Goal: Find specific page/section: Find specific page/section

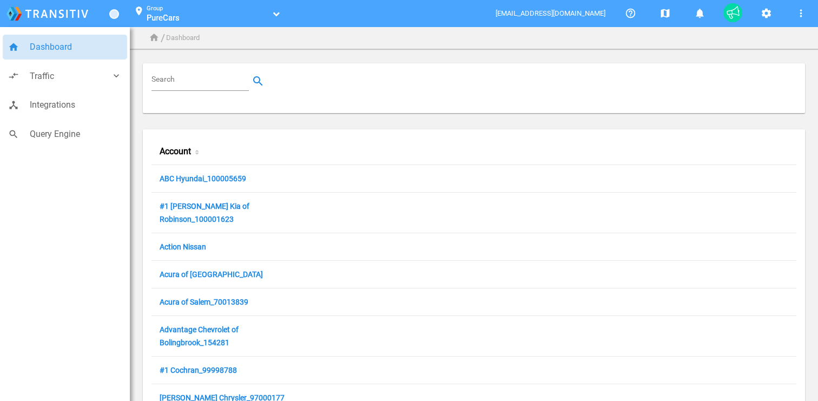
click at [180, 71] on div "Search" at bounding box center [474, 88] width 662 height 50
click at [180, 88] on div "Search" at bounding box center [200, 81] width 97 height 19
paste input "King Honda Car World"
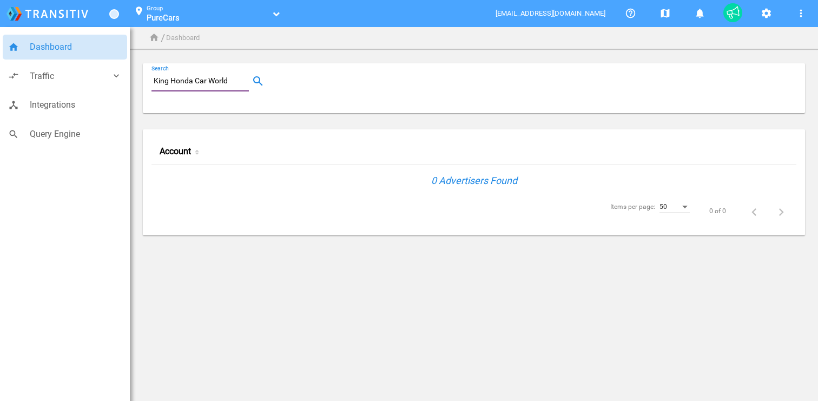
type input "King Honda Car World"
click at [196, 17] on link "PureCars" at bounding box center [208, 17] width 122 height 11
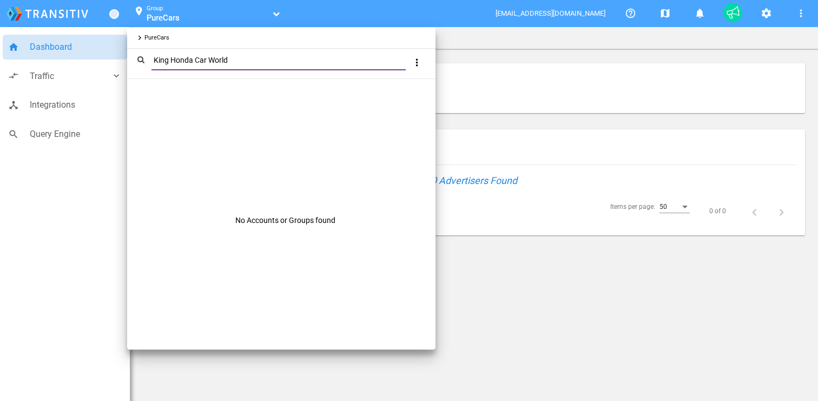
click at [225, 57] on input "King Honda Car World" at bounding box center [281, 60] width 259 height 12
paste input "13557"
type input "13557"
